Goal: Check status

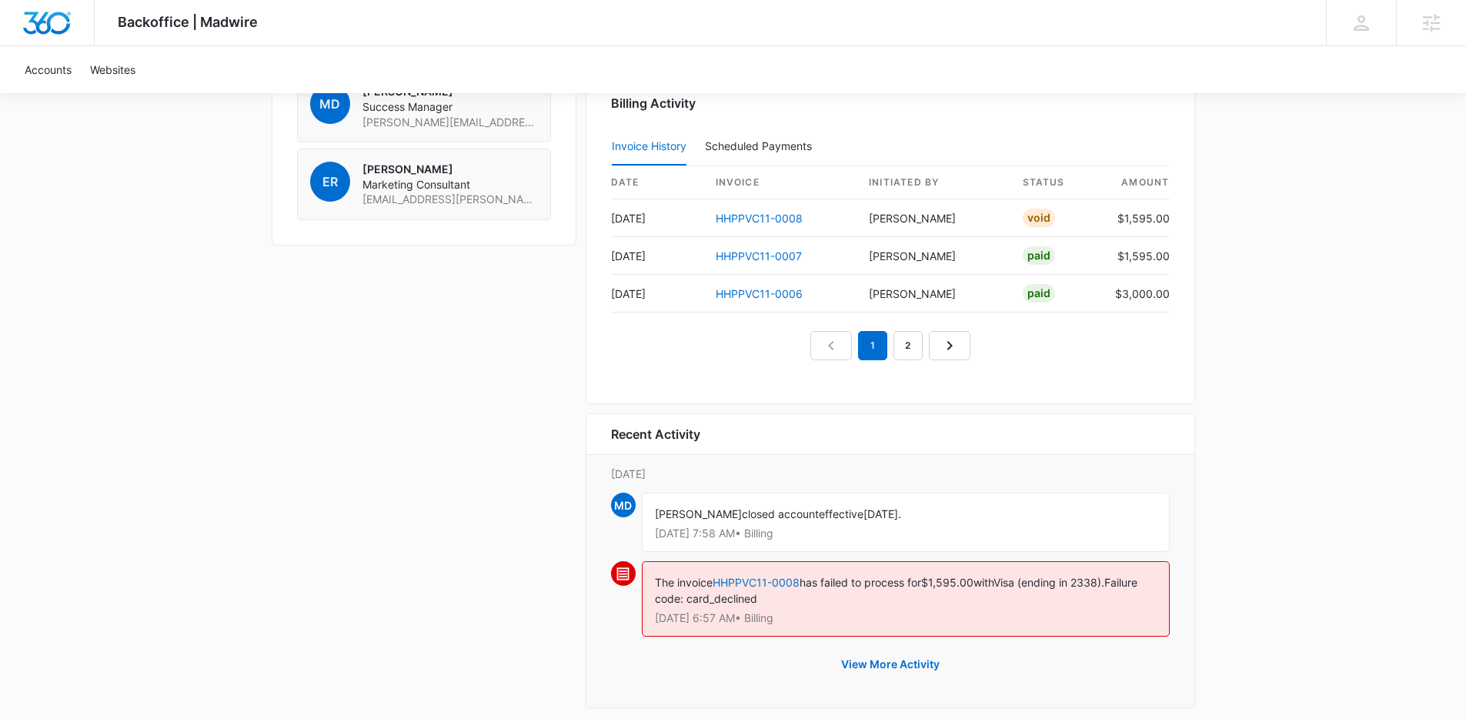
scroll to position [1429, 0]
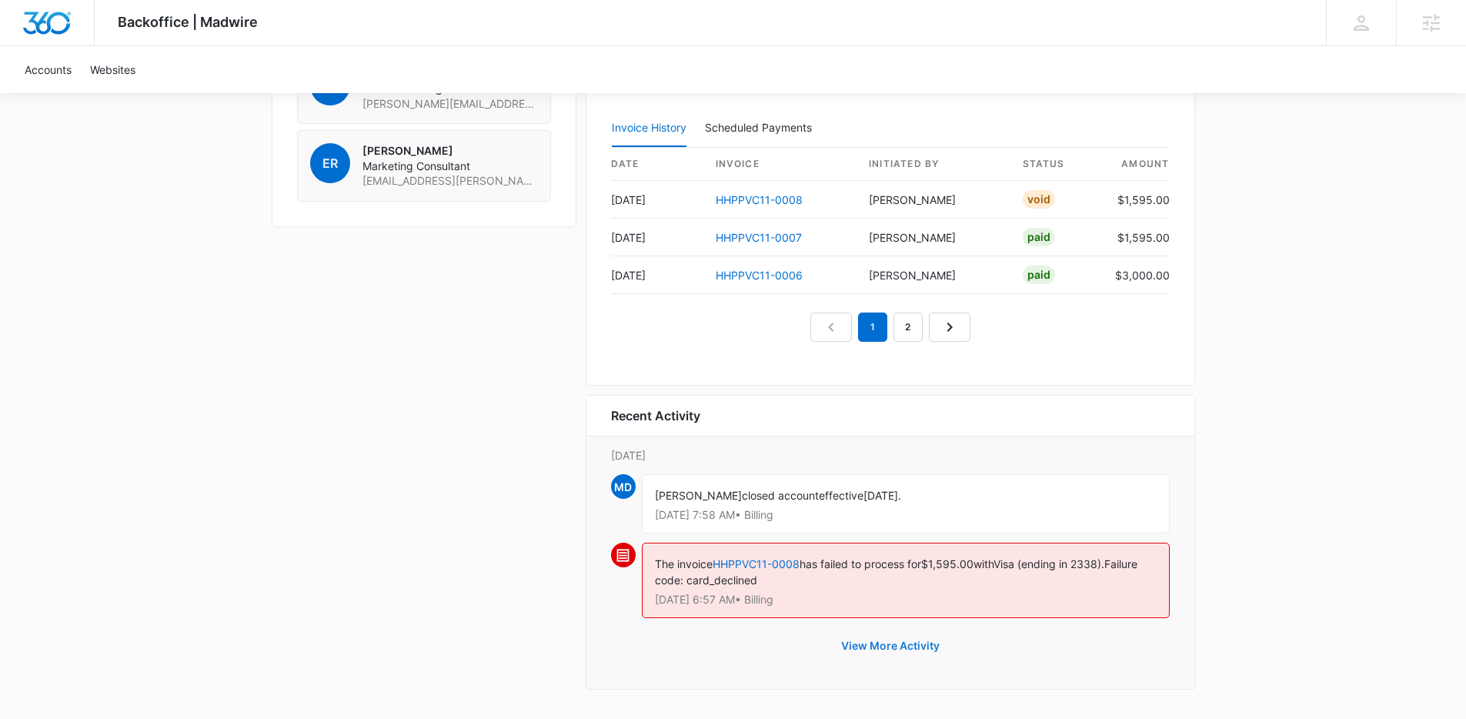
click at [887, 644] on button "View More Activity" at bounding box center [890, 645] width 129 height 37
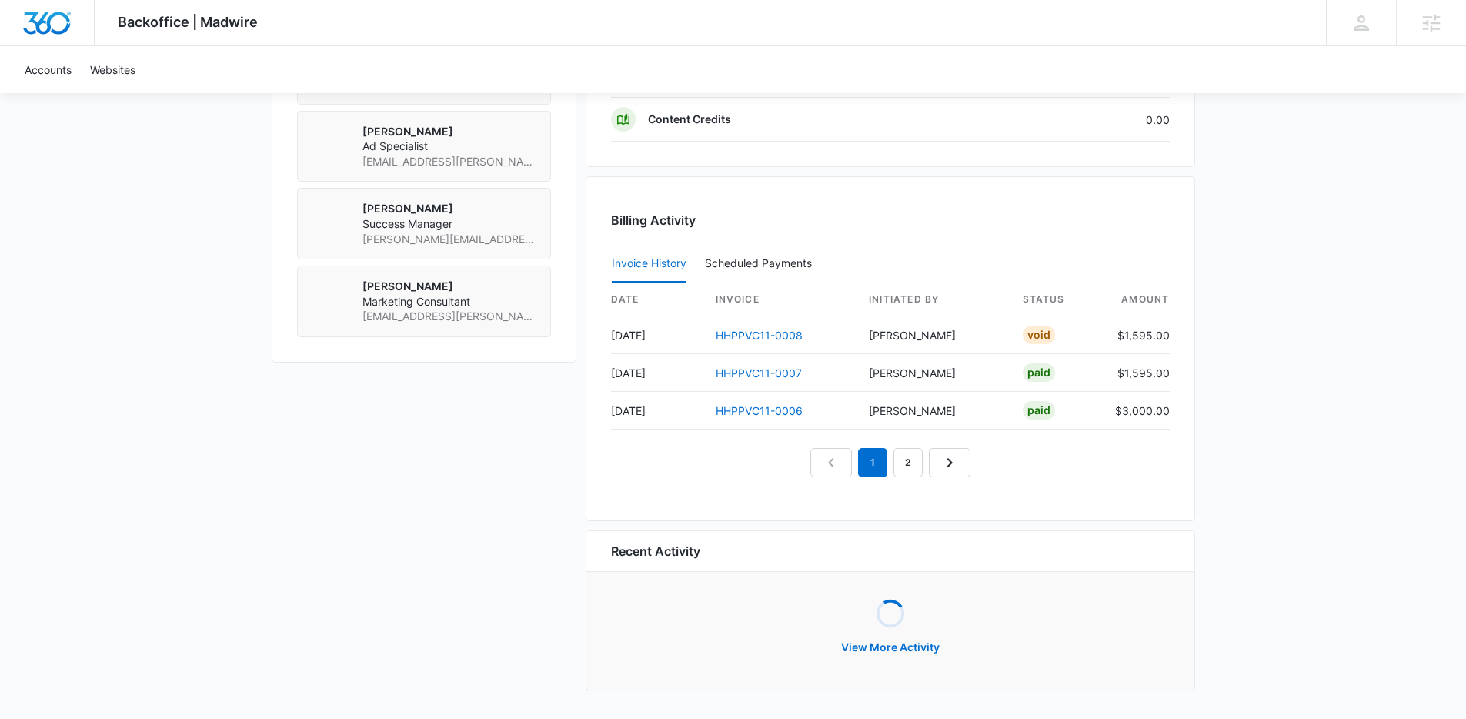
scroll to position [1295, 0]
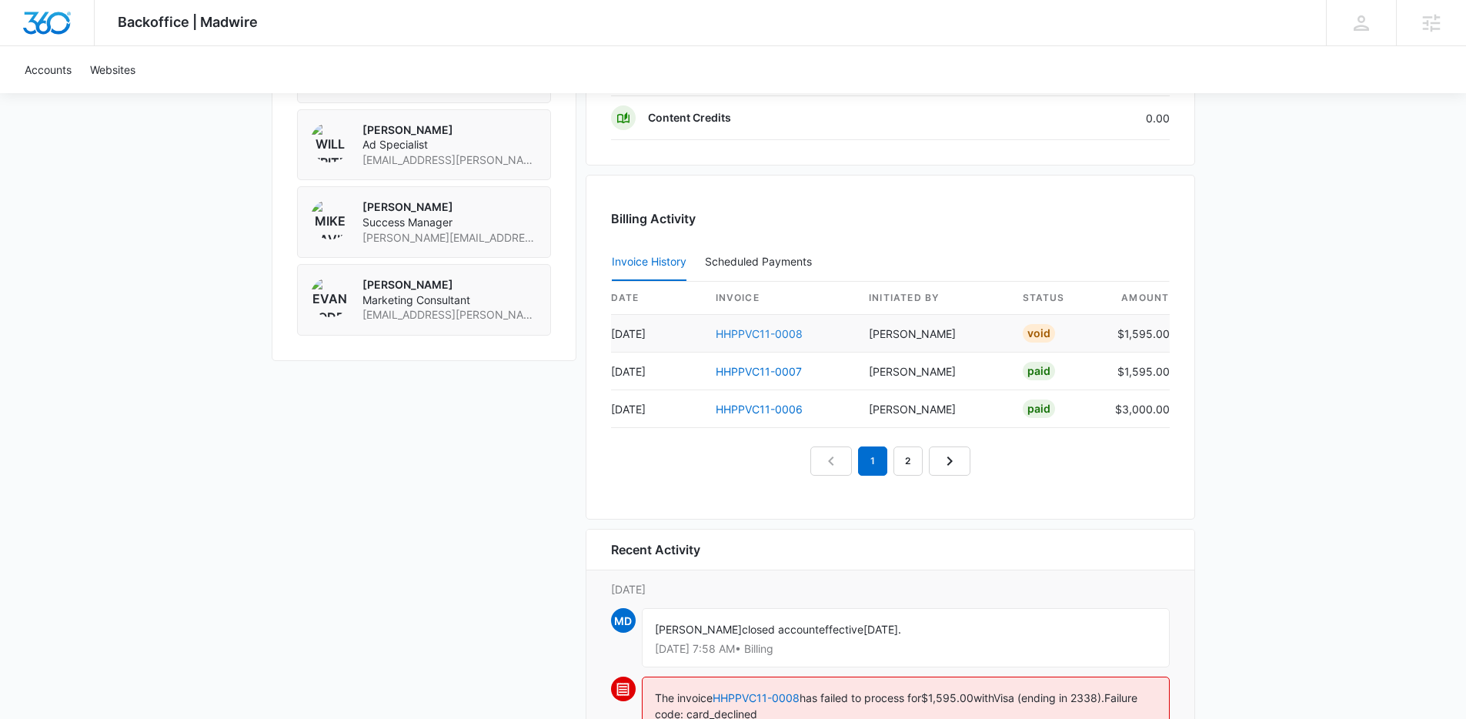
click at [779, 332] on link "HHPPVC11-0008" at bounding box center [759, 333] width 87 height 13
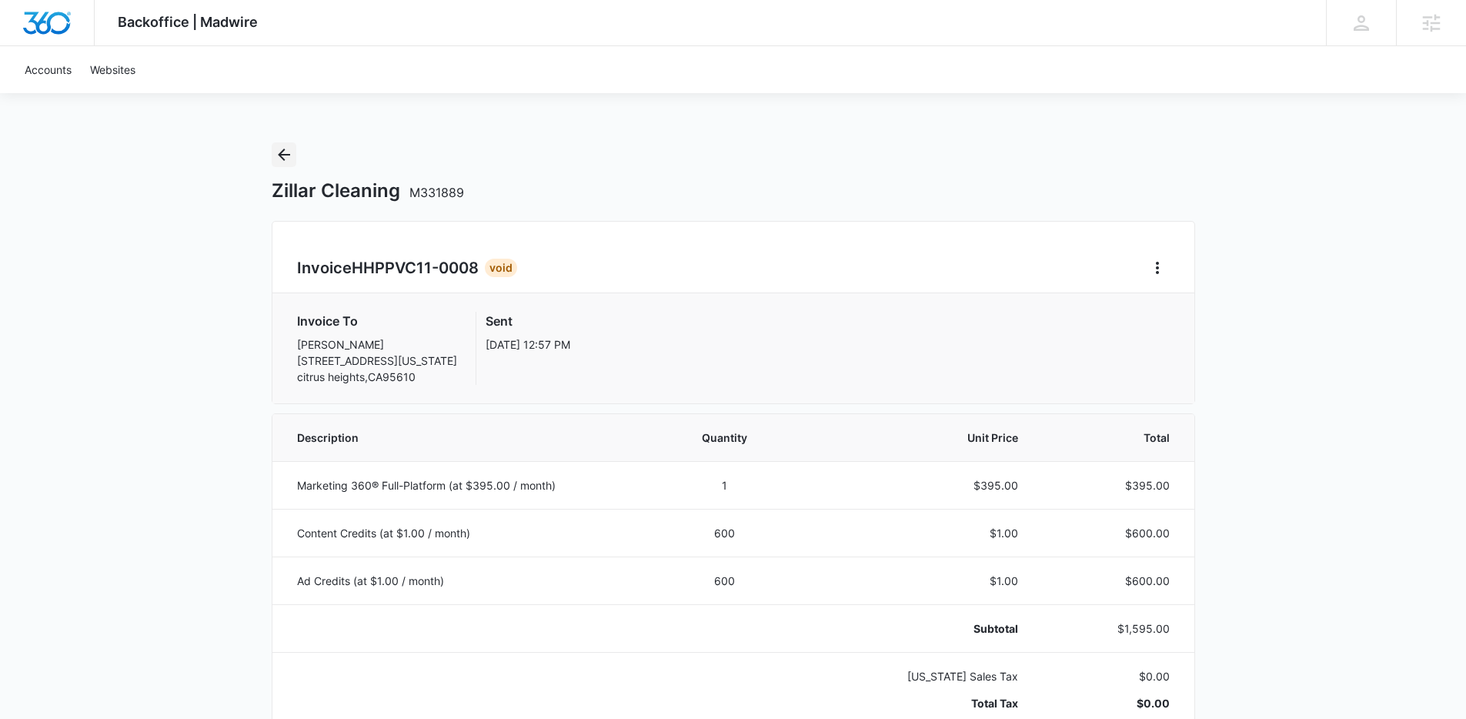
click at [277, 150] on icon "Back" at bounding box center [284, 154] width 18 height 18
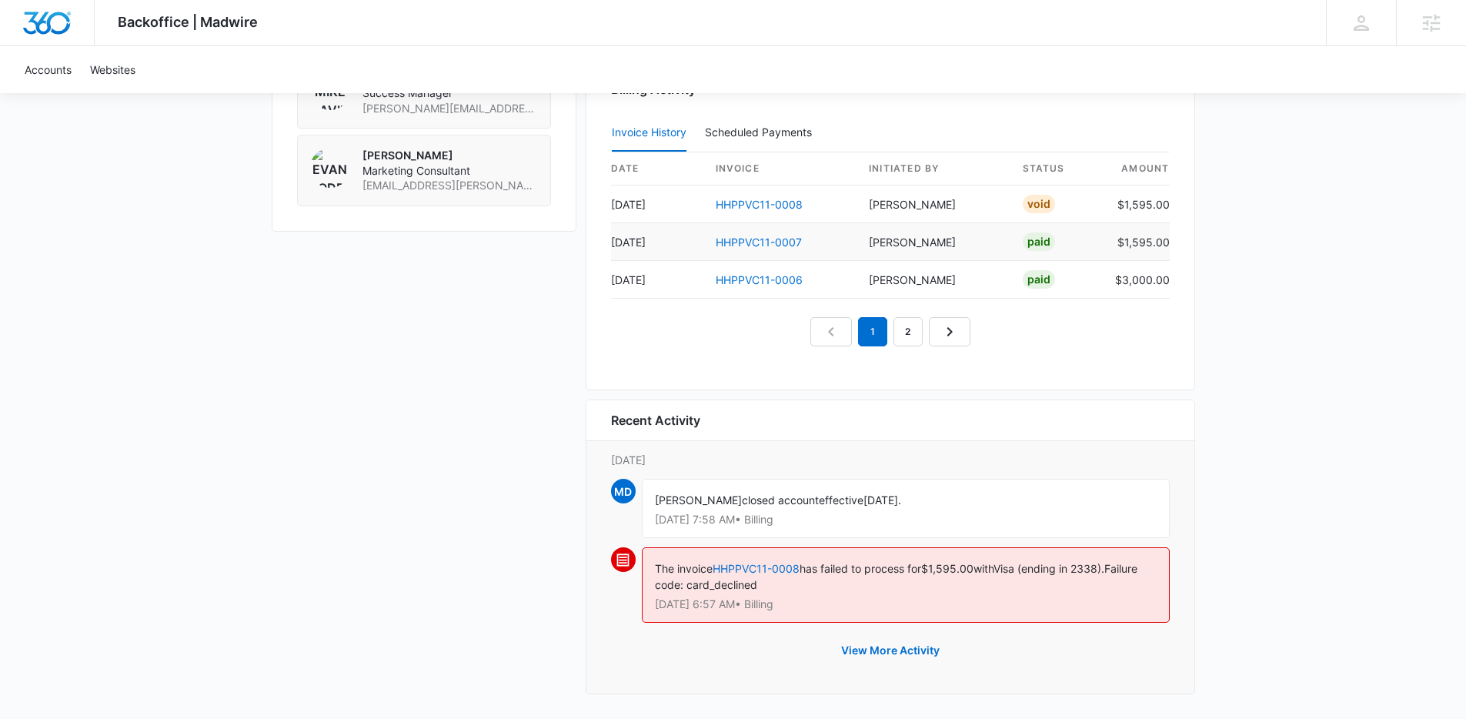
scroll to position [1429, 0]
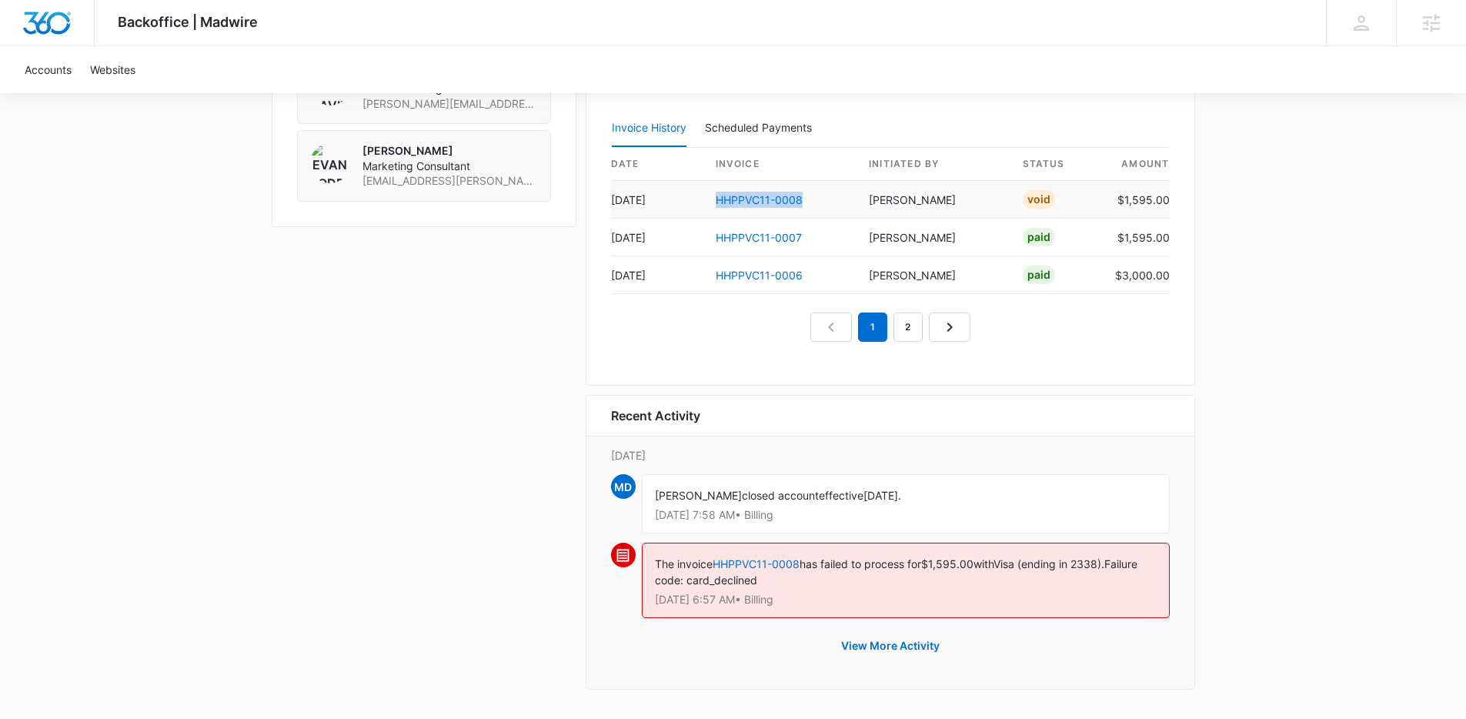
copy link "HHPPVC11-0008"
drag, startPoint x: 823, startPoint y: 199, endPoint x: 707, endPoint y: 198, distance: 116.2
click at [707, 198] on td "HHPPVC11-0008" at bounding box center [780, 200] width 154 height 38
click at [737, 201] on link "HHPPVC11-0008" at bounding box center [759, 199] width 87 height 13
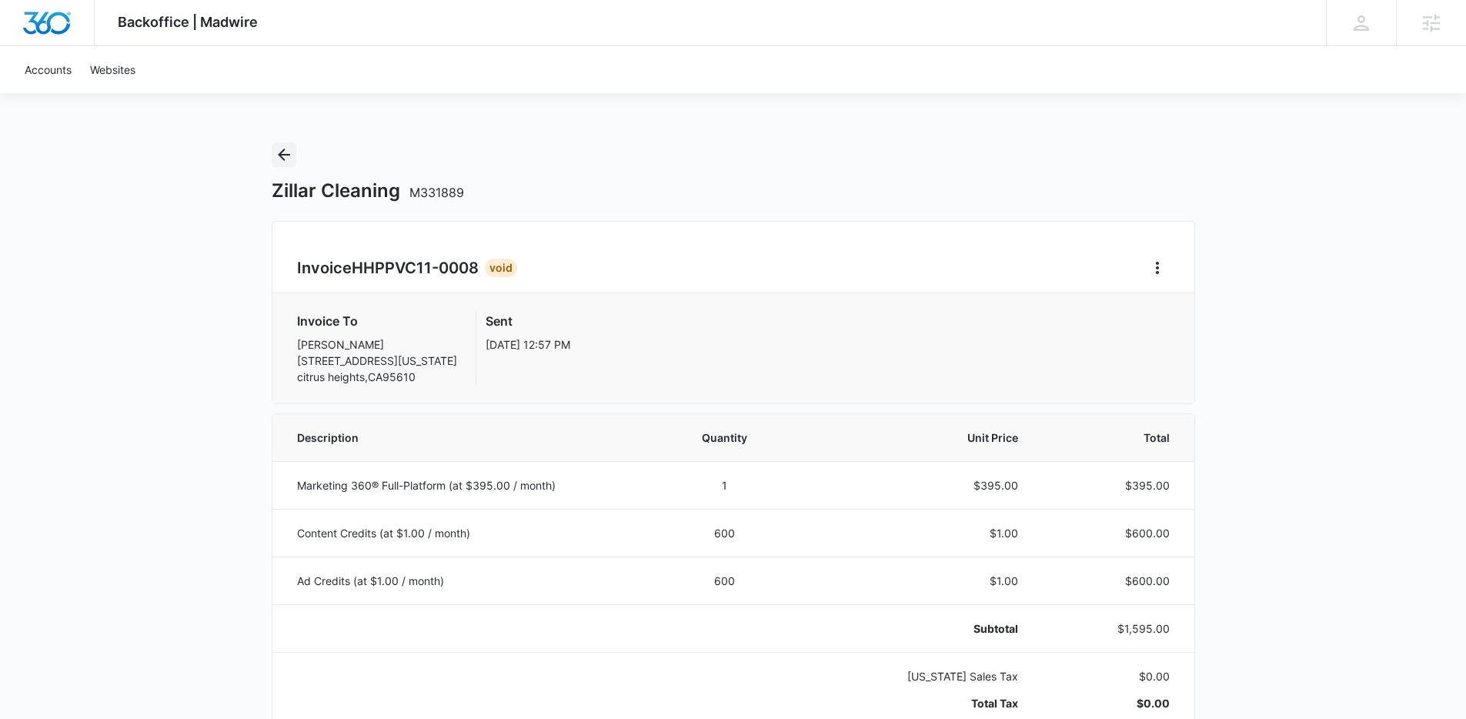
click at [294, 151] on button "Back" at bounding box center [284, 154] width 25 height 25
